Goal: Information Seeking & Learning: Learn about a topic

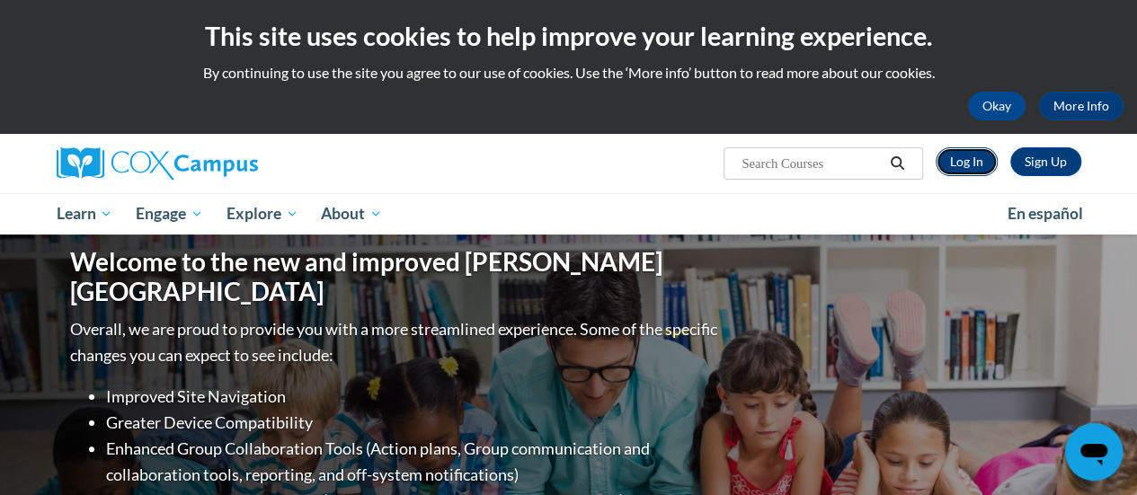
click at [984, 165] on link "Log In" at bounding box center [967, 161] width 62 height 29
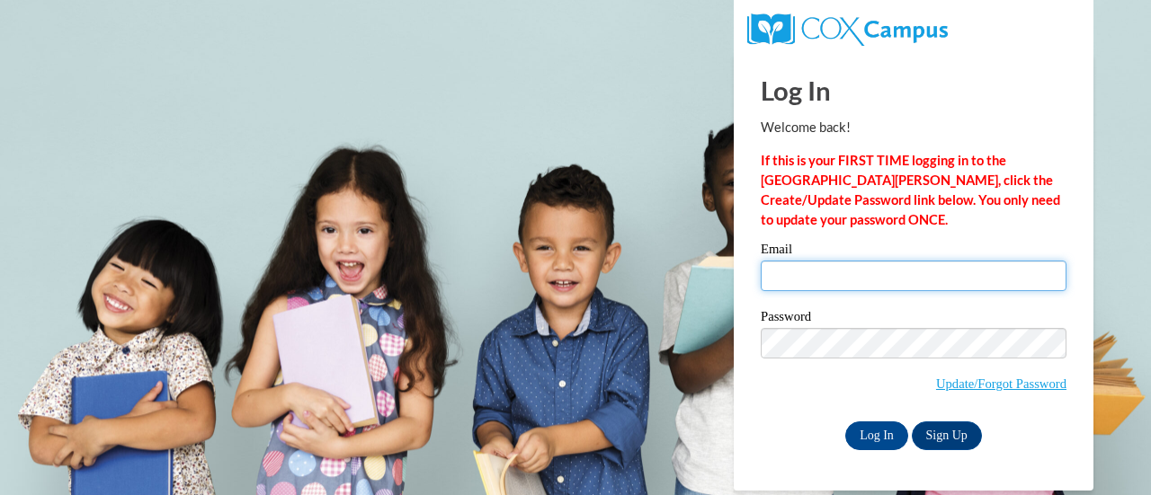
click at [932, 278] on input "Email" at bounding box center [914, 276] width 306 height 31
type input "perla.westmoreland@rusd.org"
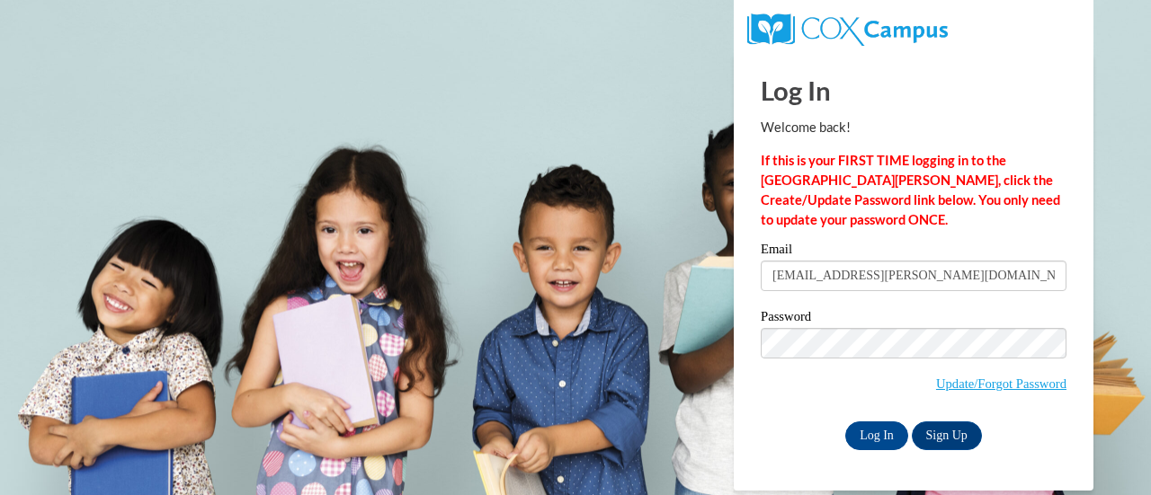
click at [860, 419] on div "Email perla.westmoreland@rusd.org Password Update/Forgot Password Log In Sign U…" at bounding box center [914, 346] width 306 height 207
click at [863, 431] on input "Log In" at bounding box center [876, 436] width 63 height 29
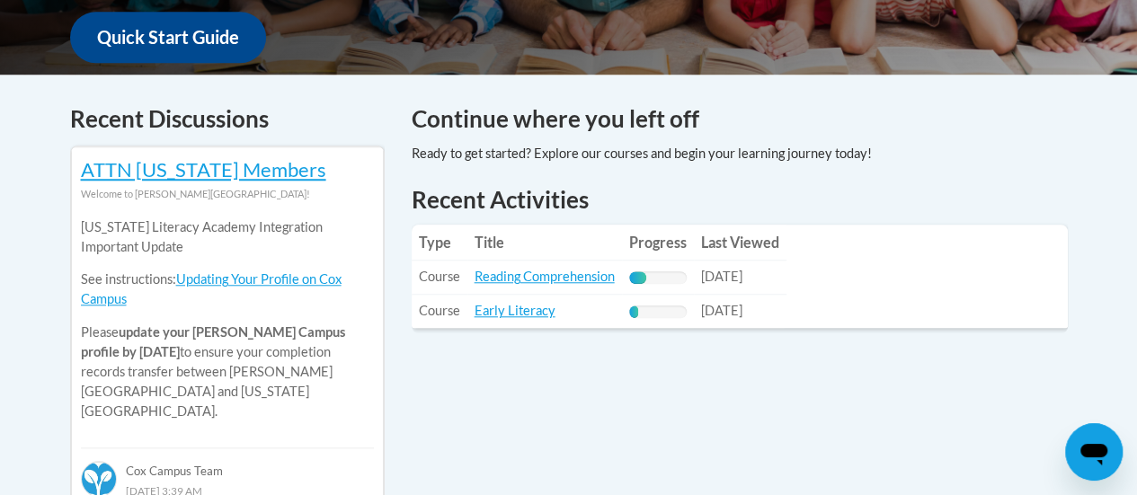
scroll to position [691, 0]
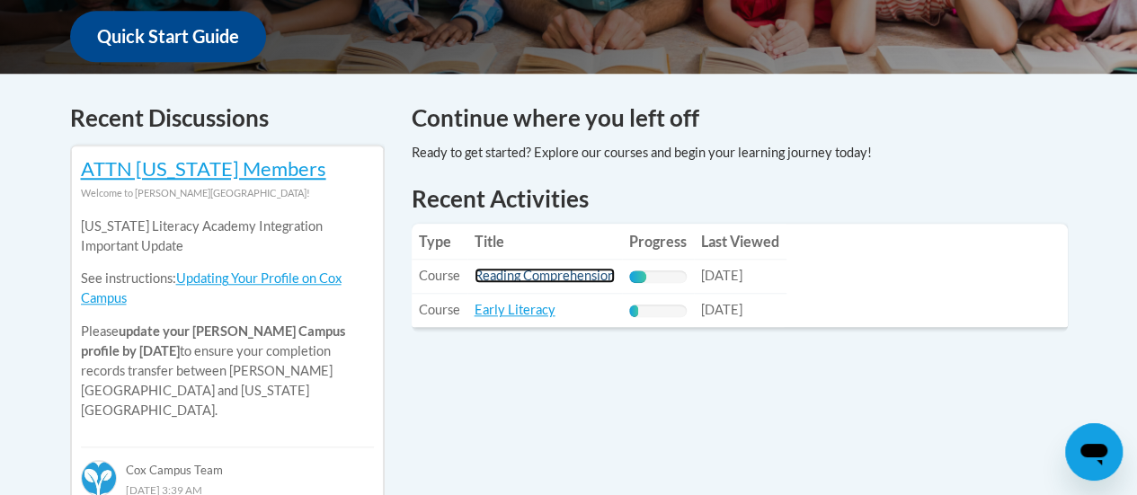
click at [574, 272] on link "Reading Comprehension" at bounding box center [545, 275] width 140 height 15
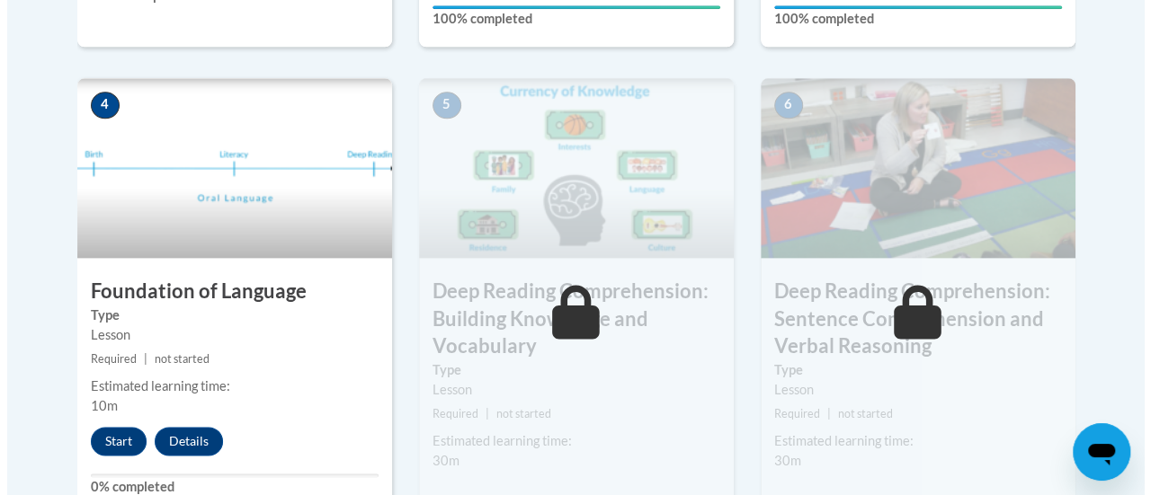
scroll to position [996, 0]
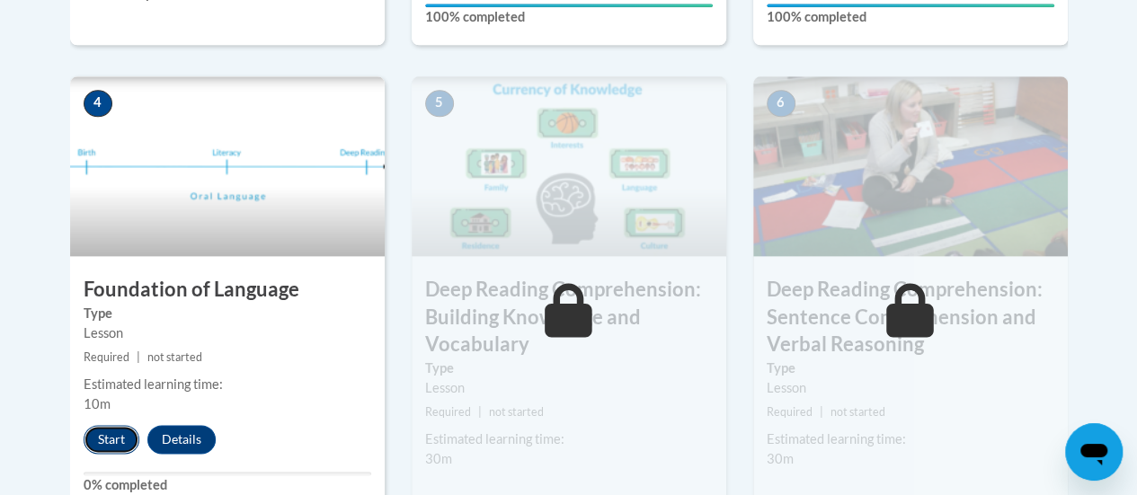
click at [111, 439] on button "Start" at bounding box center [112, 439] width 56 height 29
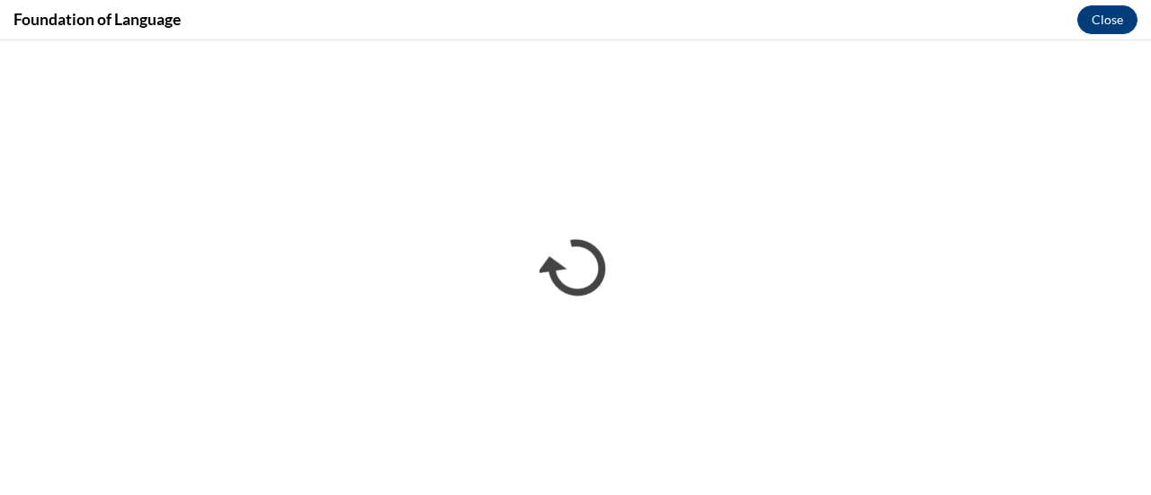
scroll to position [0, 0]
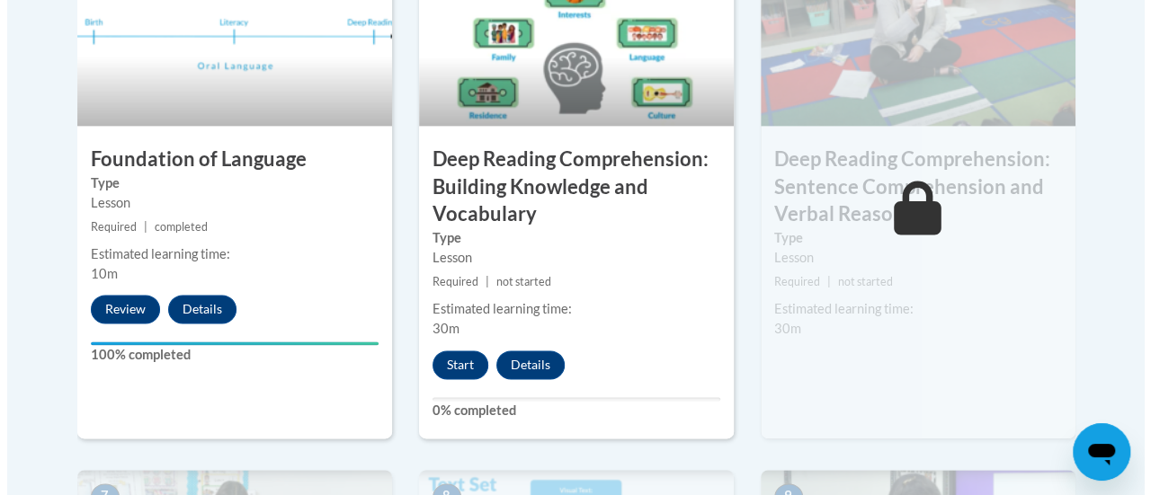
scroll to position [1128, 0]
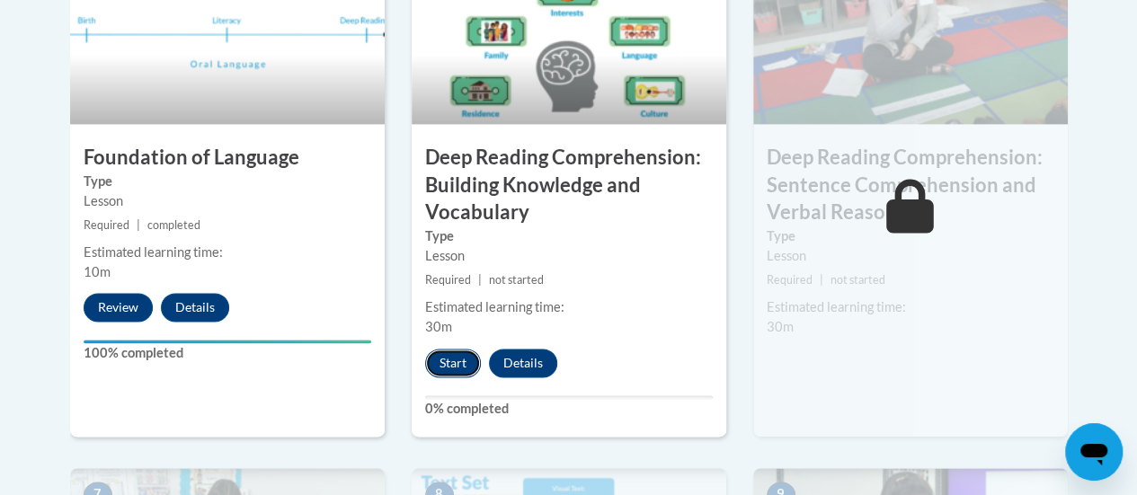
click at [459, 372] on button "Start" at bounding box center [453, 363] width 56 height 29
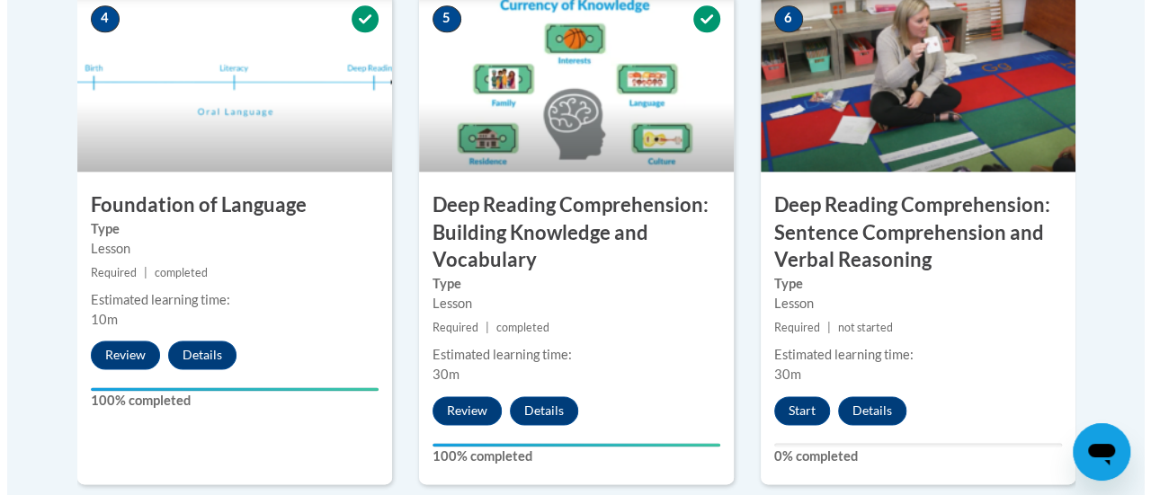
scroll to position [1086, 0]
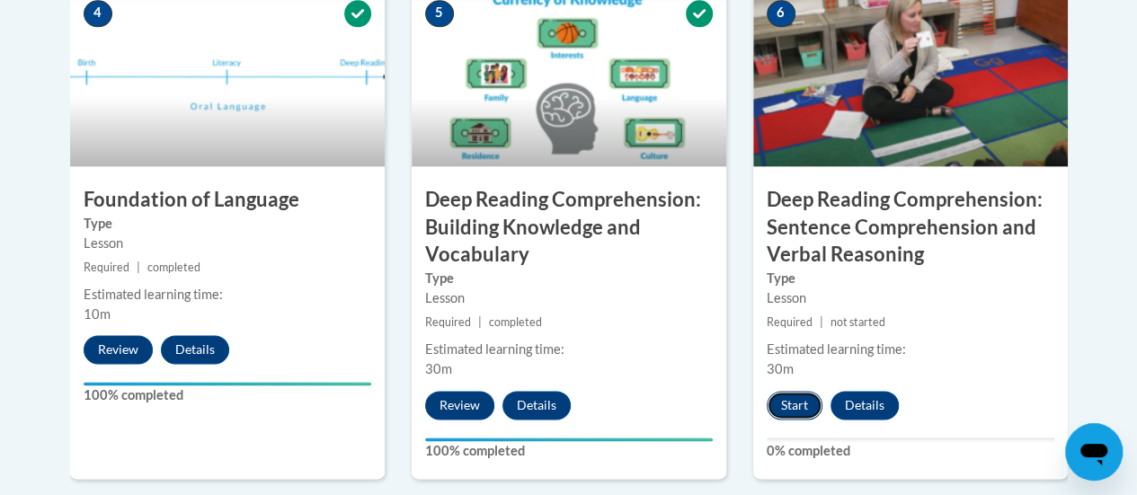
click at [795, 404] on button "Start" at bounding box center [795, 405] width 56 height 29
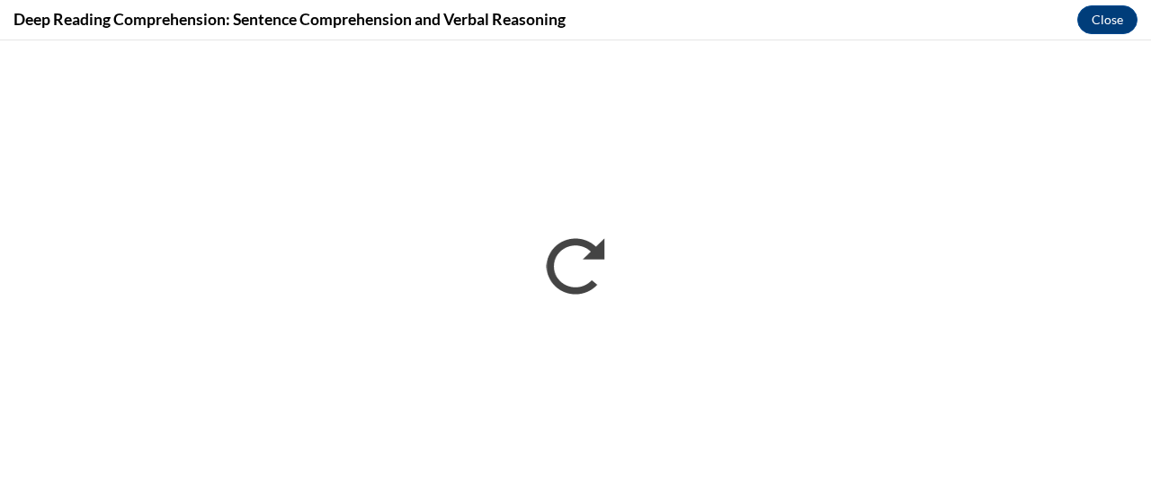
scroll to position [0, 0]
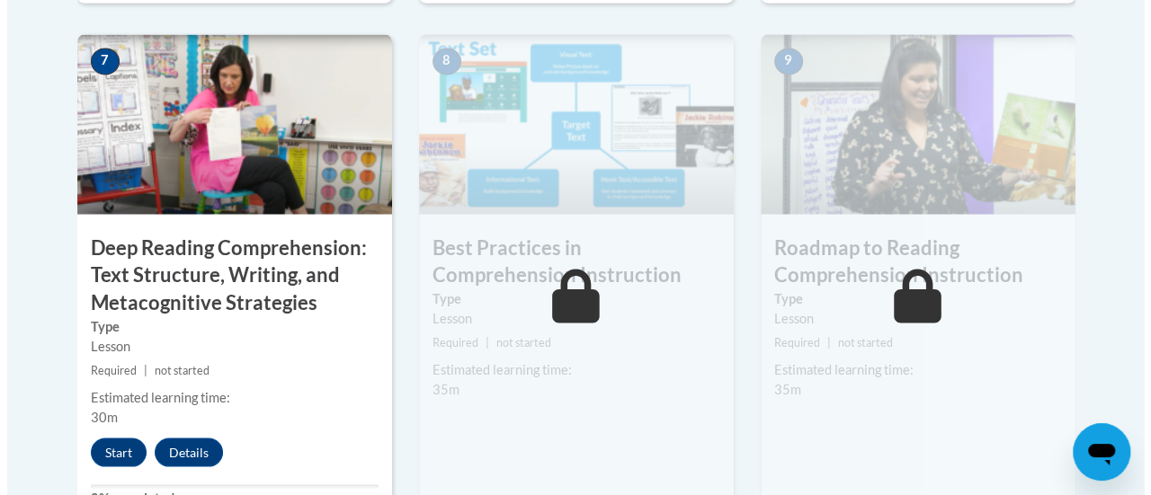
scroll to position [1566, 0]
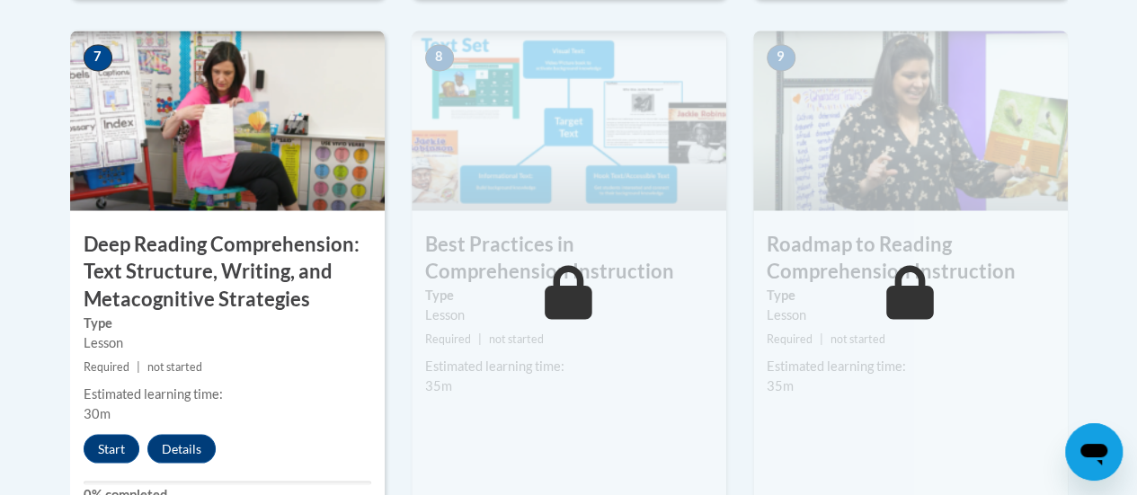
click at [604, 338] on small "Required | not started" at bounding box center [569, 339] width 315 height 20
click at [112, 448] on button "Start" at bounding box center [112, 448] width 56 height 29
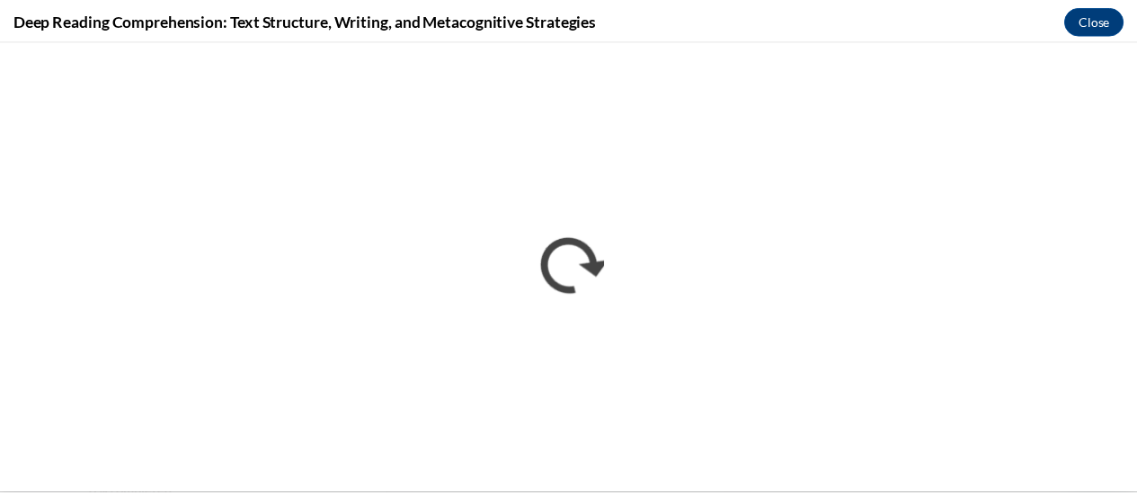
scroll to position [0, 0]
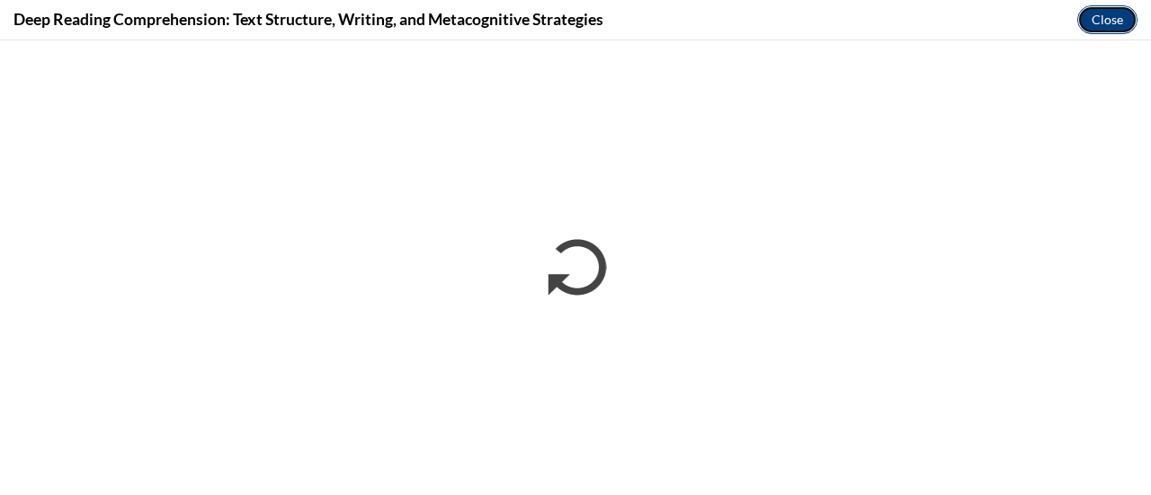
click at [1107, 27] on button "Close" at bounding box center [1107, 19] width 60 height 29
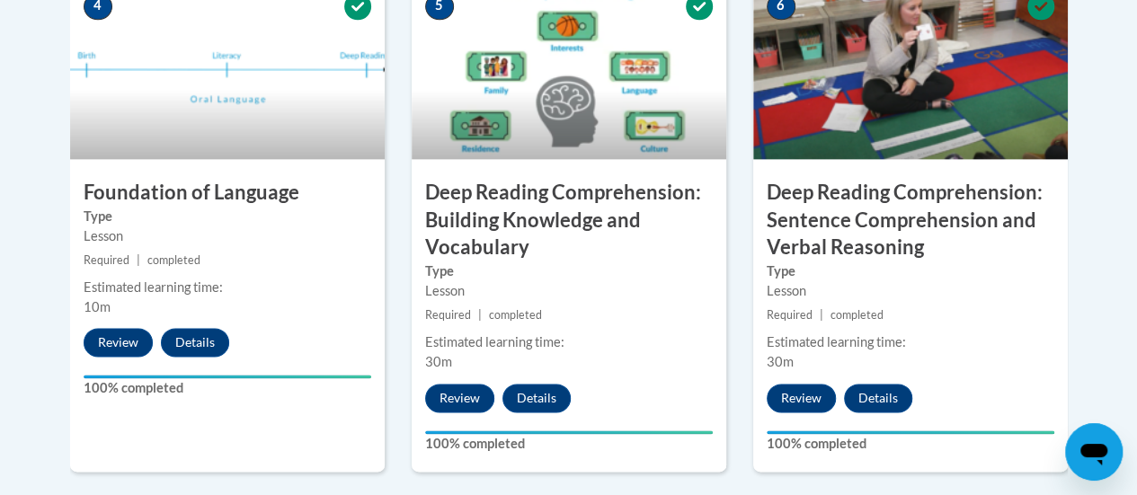
scroll to position [1094, 0]
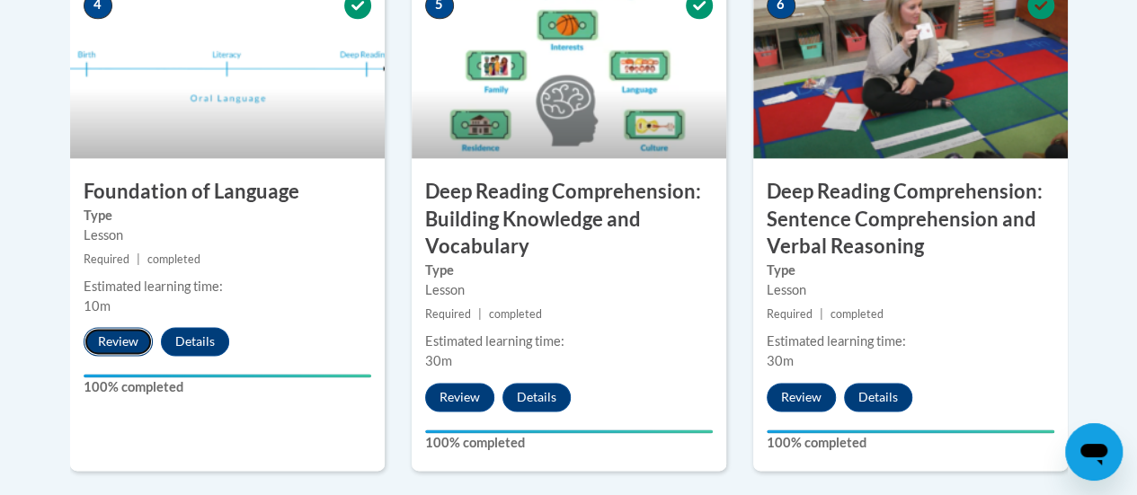
click at [119, 353] on button "Review" at bounding box center [118, 341] width 69 height 29
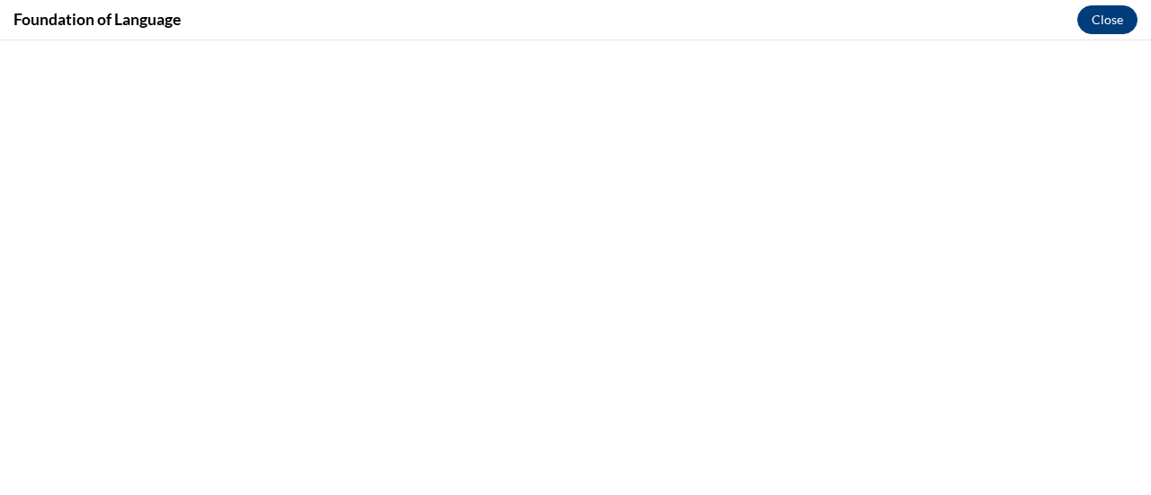
click at [1095, 31] on button "Close" at bounding box center [1107, 19] width 60 height 29
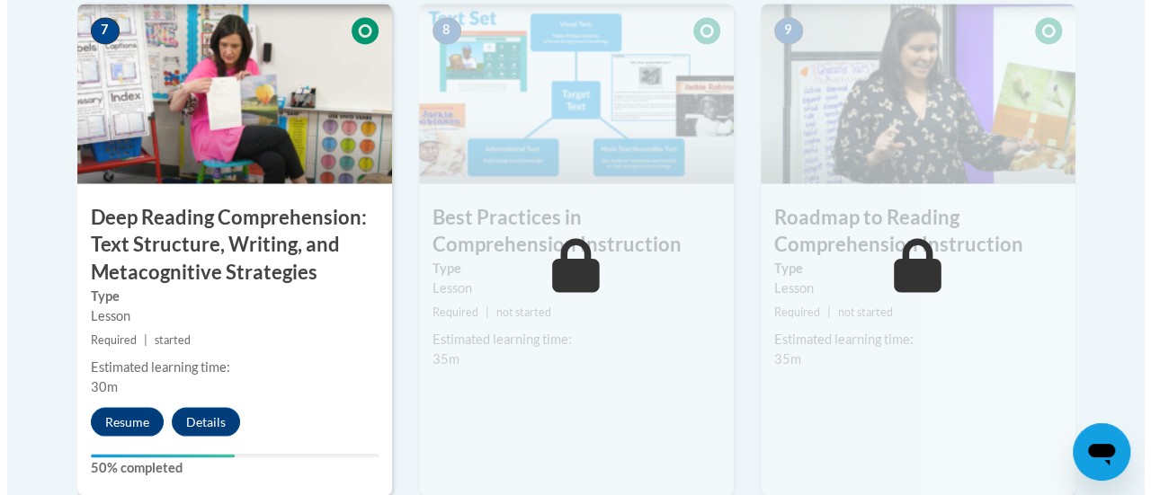
scroll to position [1581, 0]
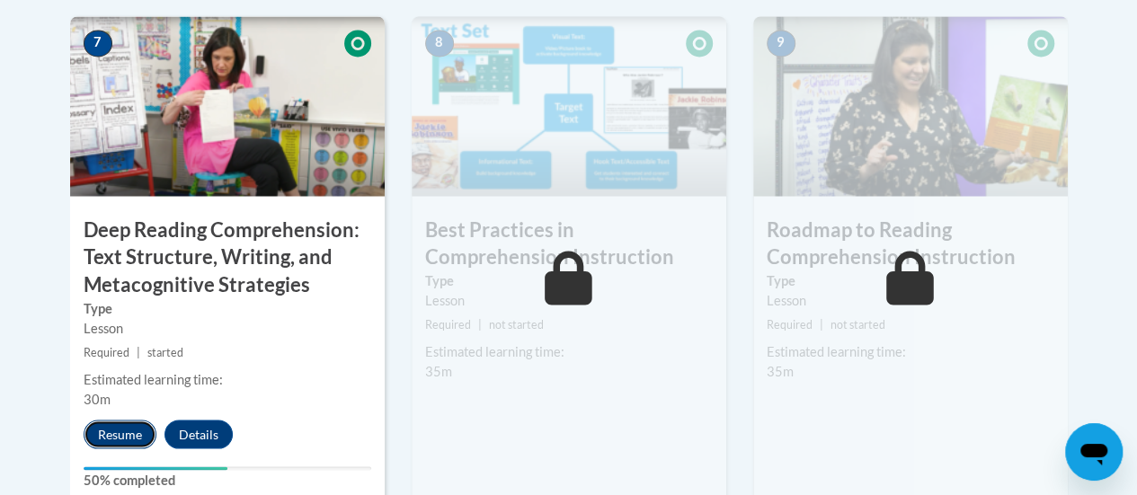
click at [112, 435] on button "Resume" at bounding box center [120, 434] width 73 height 29
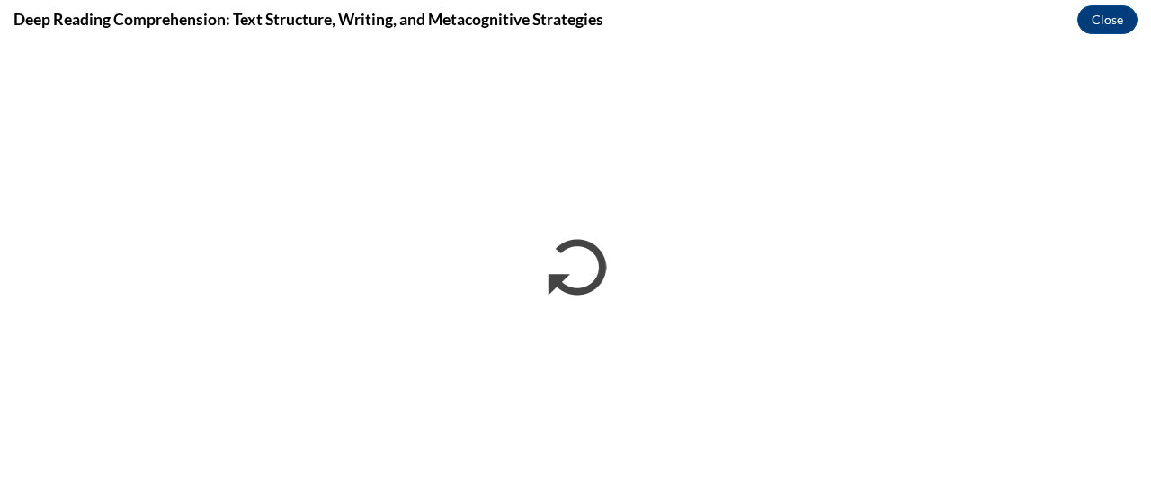
scroll to position [0, 0]
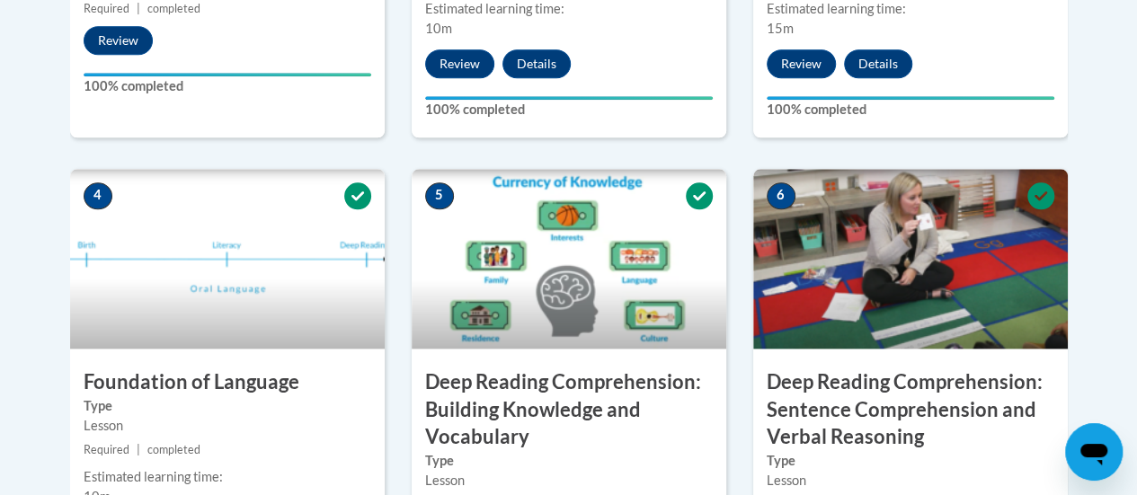
scroll to position [899, 0]
